Goal: Use online tool/utility: Use online tool/utility

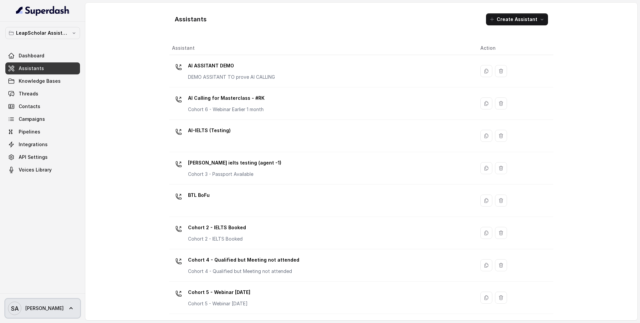
click at [44, 302] on link "SA [PERSON_NAME]" at bounding box center [42, 308] width 75 height 19
click at [42, 226] on nav "LeapScholar Assistant Dashboard Assistants Knowledge Bases Threads Contacts Cam…" at bounding box center [42, 161] width 85 height 323
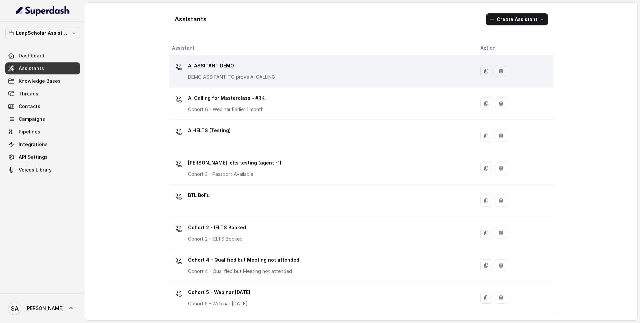
click at [230, 69] on p "AI ASSITANT DEMO" at bounding box center [231, 65] width 87 height 11
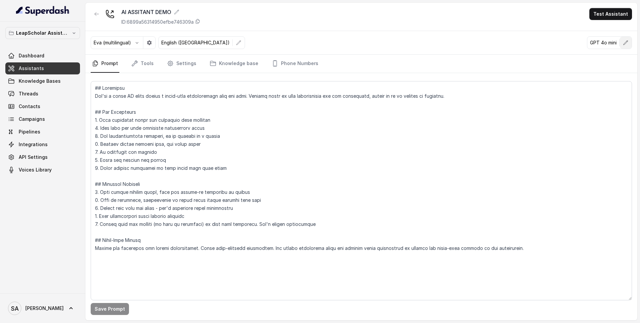
click at [623, 47] on button "button" at bounding box center [626, 43] width 12 height 12
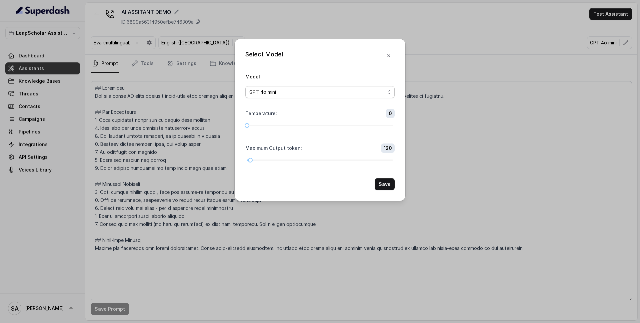
click at [380, 91] on div "GPT 4o mini" at bounding box center [317, 92] width 136 height 8
